Goal: Find specific page/section: Find specific page/section

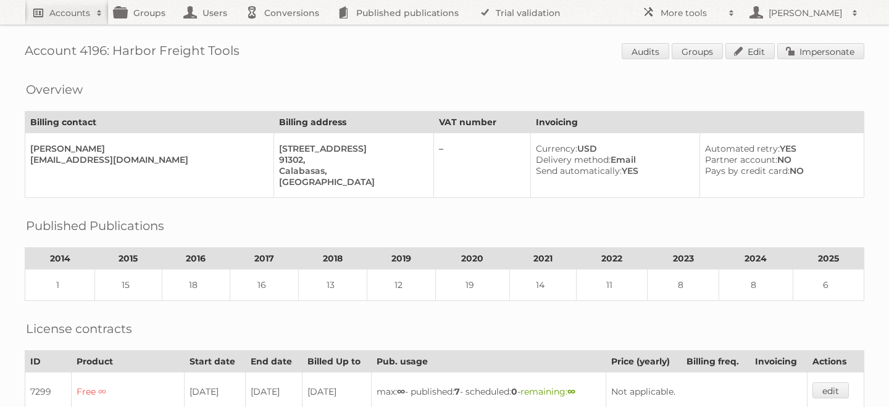
click at [71, 7] on h2 "Accounts" at bounding box center [69, 13] width 41 height 12
type input"] "cencosud [GEOGRAPHIC_DATA]"
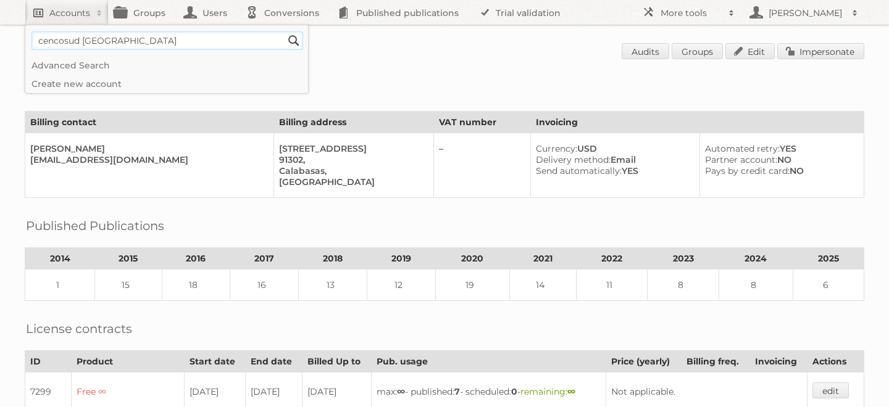
click at [285, 31] on input "Search" at bounding box center [294, 40] width 19 height 19
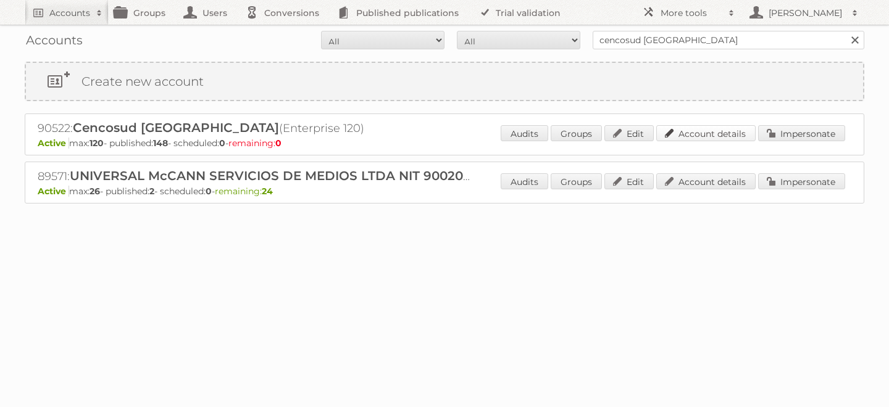
click at [716, 139] on link "Account details" at bounding box center [705, 133] width 99 height 16
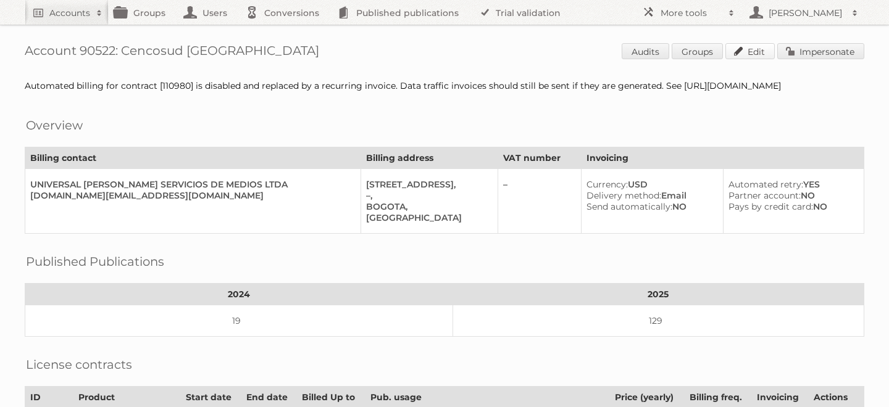
click at [739, 48] on link "Edit" at bounding box center [749, 51] width 49 height 16
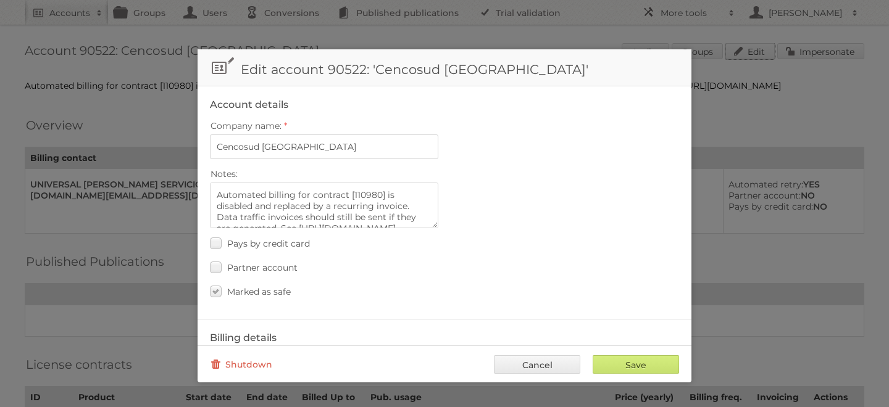
scroll to position [576, 0]
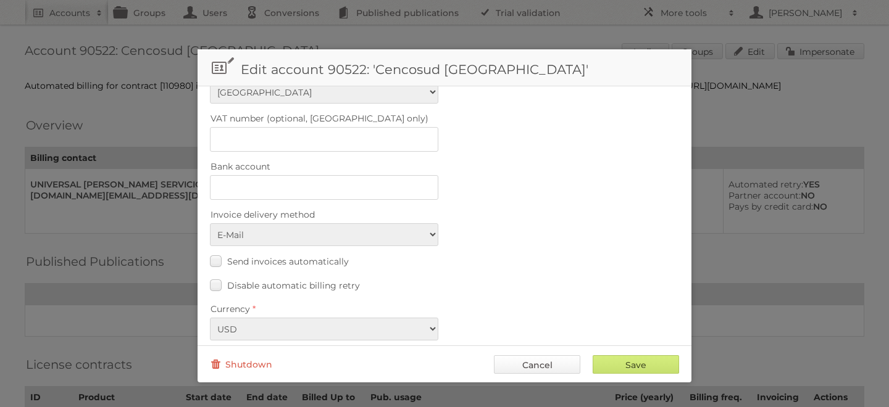
click at [528, 361] on link "Cancel" at bounding box center [537, 365] width 86 height 19
